Goal: Task Accomplishment & Management: Manage account settings

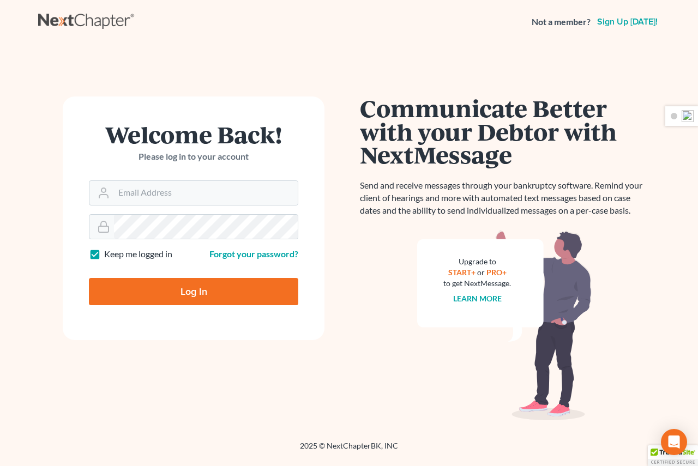
scroll to position [13609, 0]
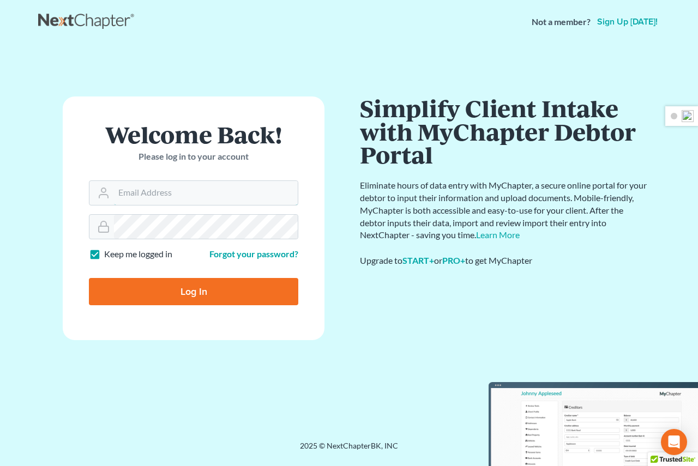
type input "[EMAIL_ADDRESS][DOMAIN_NAME]"
click at [183, 292] on input "Log In" at bounding box center [193, 291] width 209 height 27
type input "Thinking..."
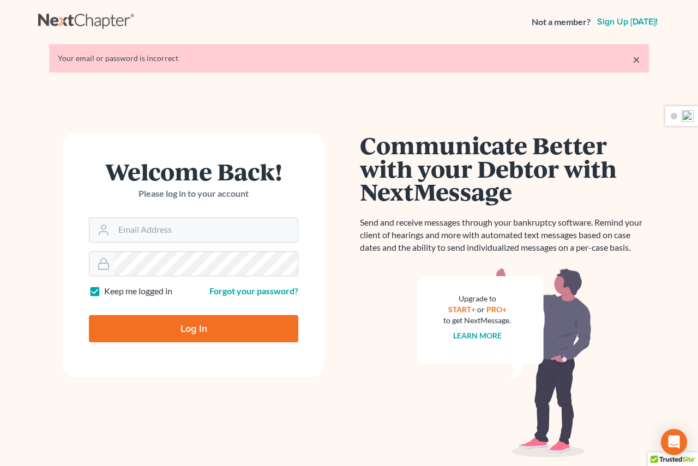
scroll to position [13609, 0]
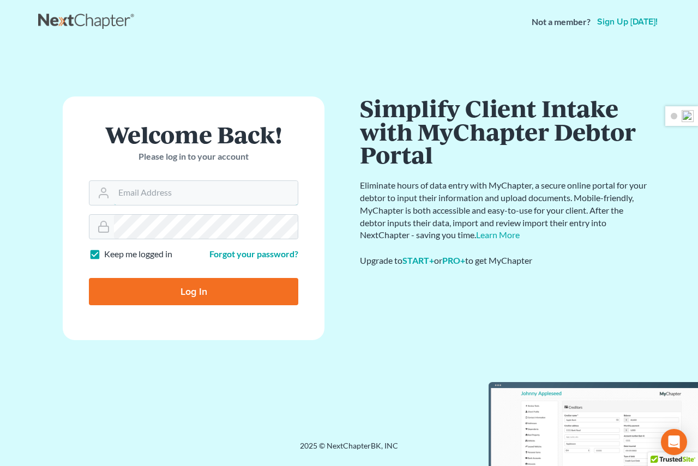
type input "[EMAIL_ADDRESS][DOMAIN_NAME]"
click at [192, 291] on input "Log In" at bounding box center [193, 291] width 209 height 27
type input "Thinking..."
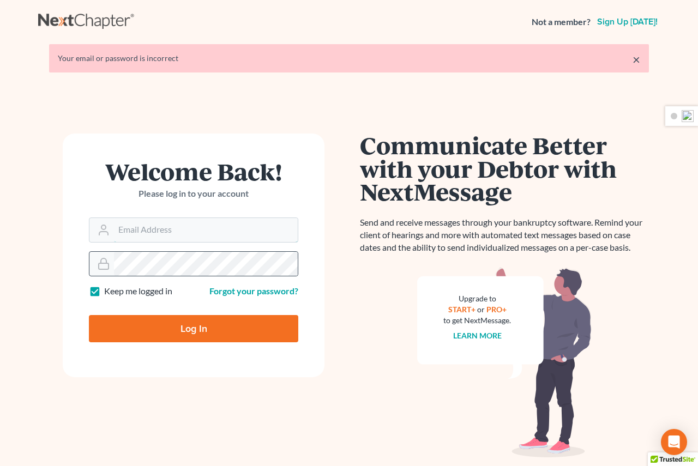
type input "[EMAIL_ADDRESS][DOMAIN_NAME]"
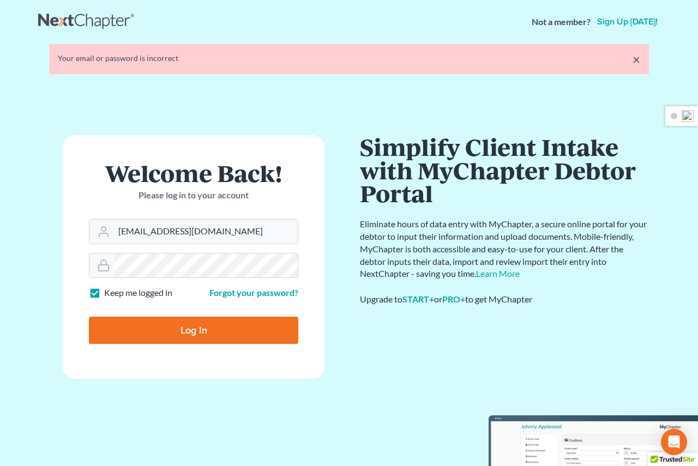
click at [170, 327] on input "Log In" at bounding box center [193, 330] width 209 height 27
type input "Thinking..."
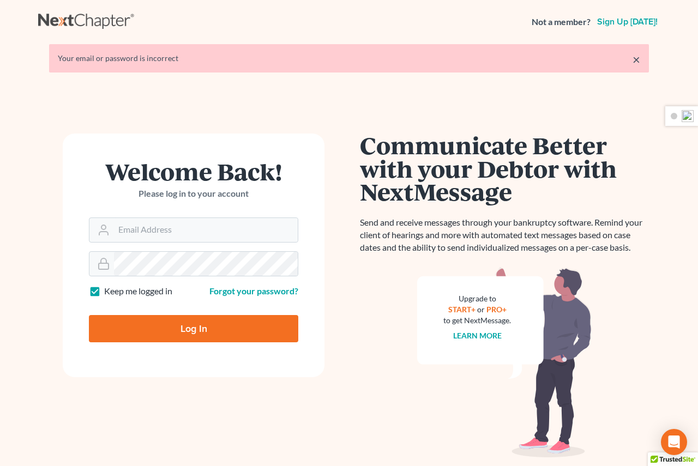
scroll to position [13609, 0]
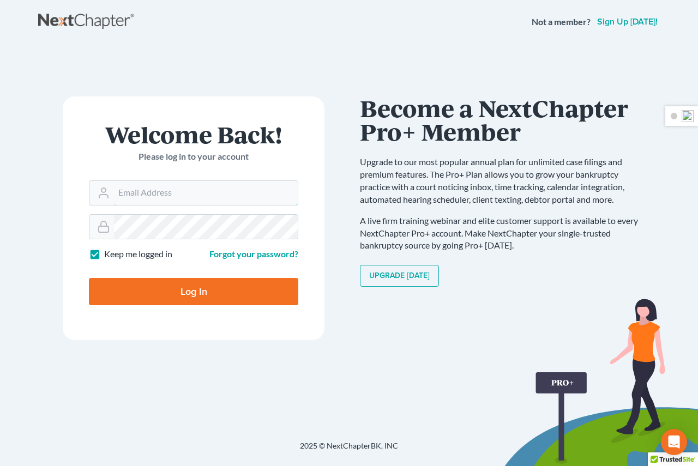
type input "sthomas@313965bank.com"
click at [209, 294] on input "Log In" at bounding box center [193, 291] width 209 height 27
type input "Thinking..."
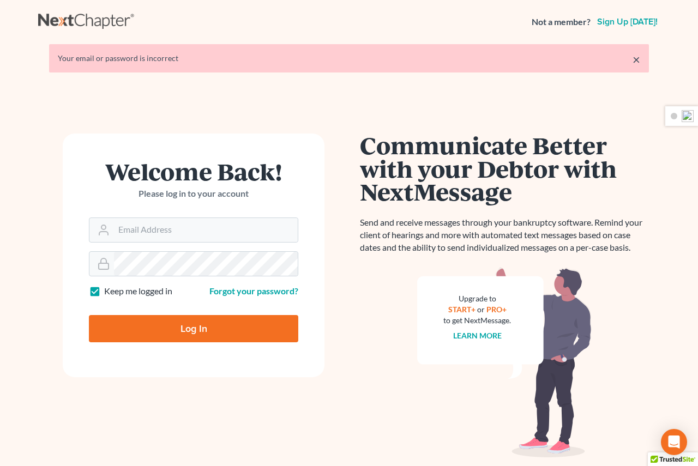
scroll to position [13609, 0]
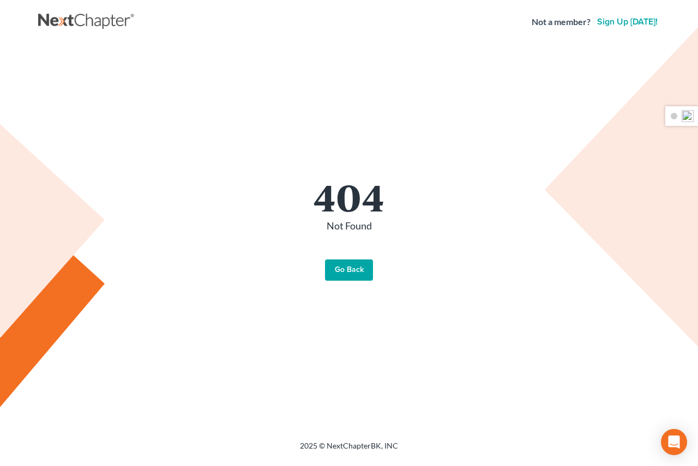
scroll to position [13609, 0]
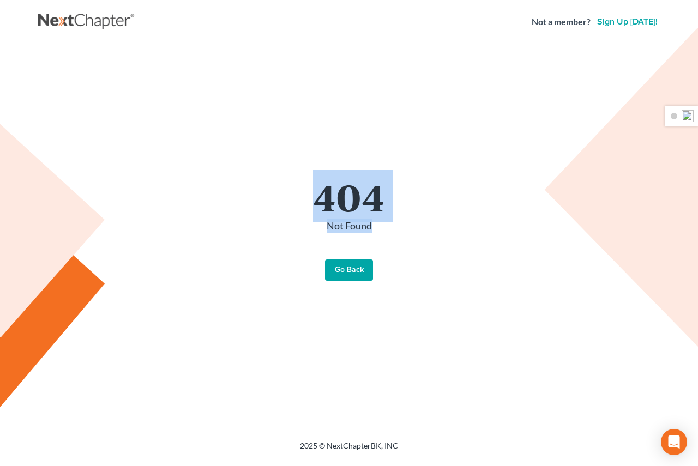
drag, startPoint x: 345, startPoint y: 211, endPoint x: 292, endPoint y: 200, distance: 54.0
type textarea "404 Not Found"
click at [292, 200] on div "404 Not Found Go Back" at bounding box center [349, 230] width 600 height 104
click at [274, 139] on div "404 Not Found Go Back" at bounding box center [349, 229] width 622 height 370
